Goal: Register for event/course

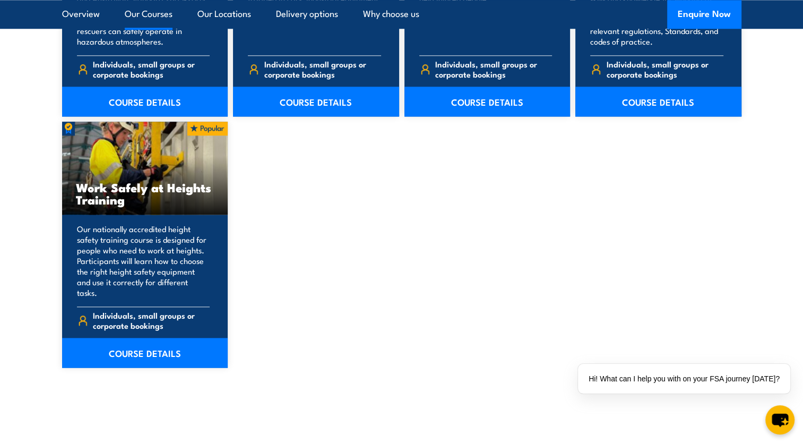
scroll to position [1327, 0]
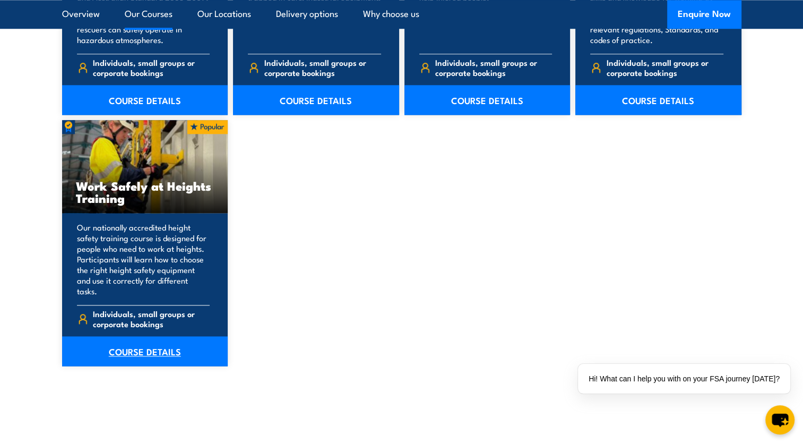
click at [133, 342] on link "COURSE DETAILS" at bounding box center [145, 351] width 166 height 30
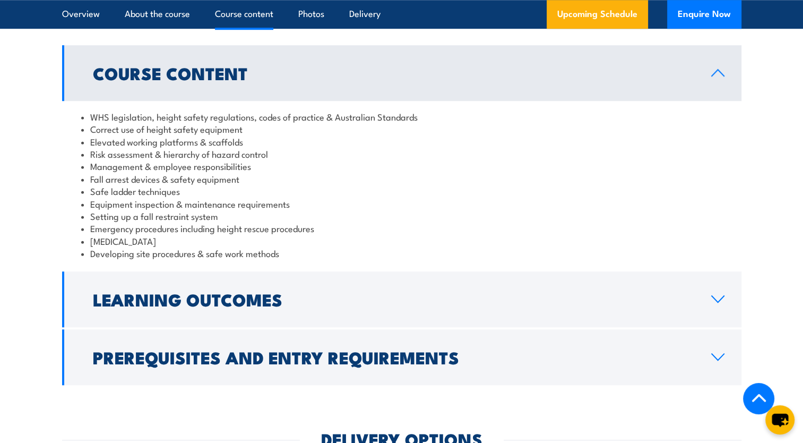
scroll to position [902, 0]
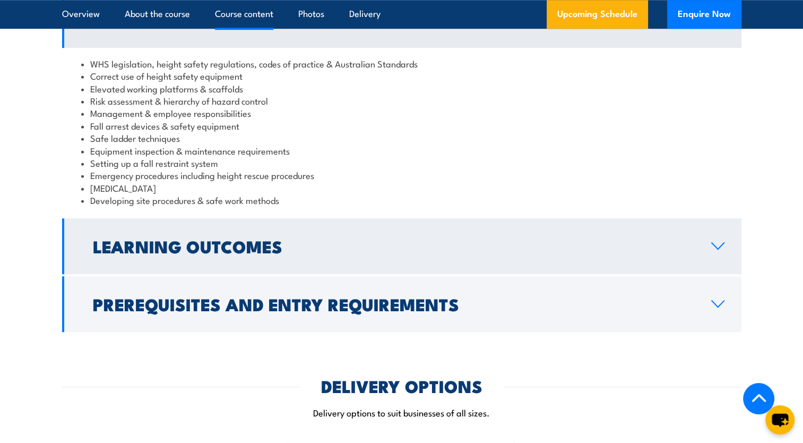
click at [256, 250] on h2 "Learning Outcomes" at bounding box center [393, 245] width 601 height 15
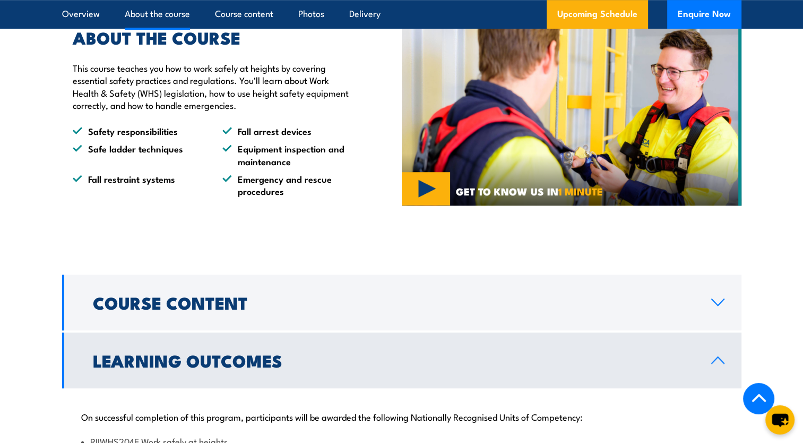
scroll to position [690, 0]
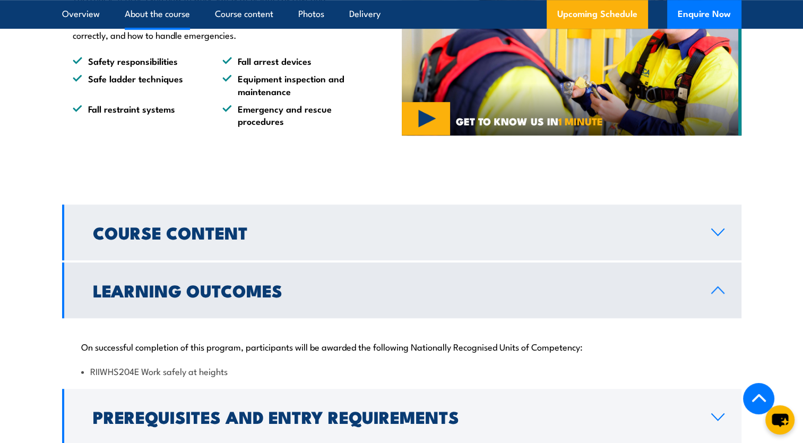
click at [214, 236] on h2 "Course Content" at bounding box center [393, 231] width 601 height 15
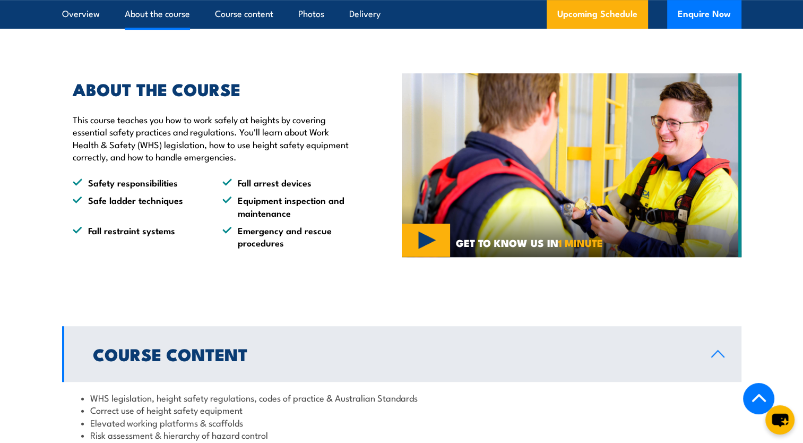
scroll to position [371, 0]
